Goal: Transaction & Acquisition: Purchase product/service

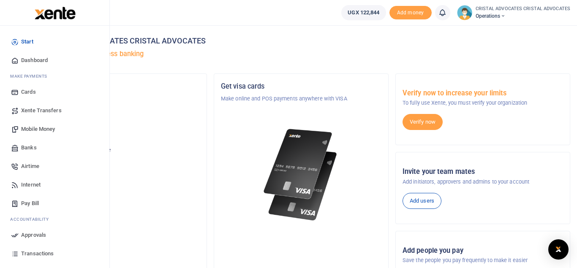
click at [46, 128] on span "Mobile Money" at bounding box center [38, 129] width 34 height 8
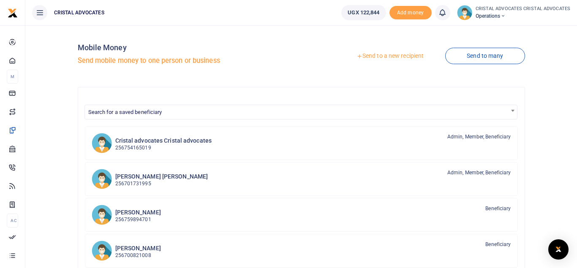
click at [292, 69] on div "Mobile Money Send mobile money to one person or business" at bounding box center [188, 56] width 220 height 48
click at [137, 143] on h6 "Cristal advocates Cristal advocates" at bounding box center [163, 140] width 97 height 7
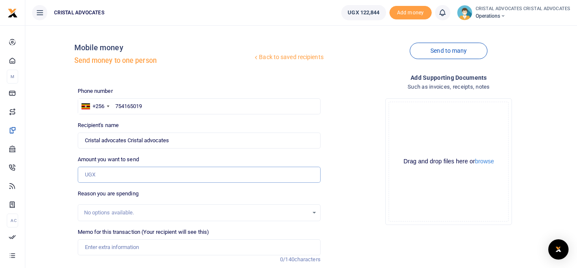
click at [98, 176] on input "Amount you want to send" at bounding box center [199, 175] width 243 height 16
type input "30,000"
click at [142, 252] on input "Memo for this transaction (Your recipient will see this)" at bounding box center [199, 247] width 243 height 16
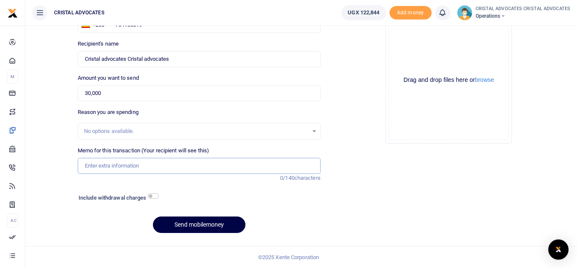
scroll to position [82, 0]
click at [154, 196] on input "checkbox" at bounding box center [153, 195] width 11 height 5
checkbox input "true"
